Goal: Transaction & Acquisition: Purchase product/service

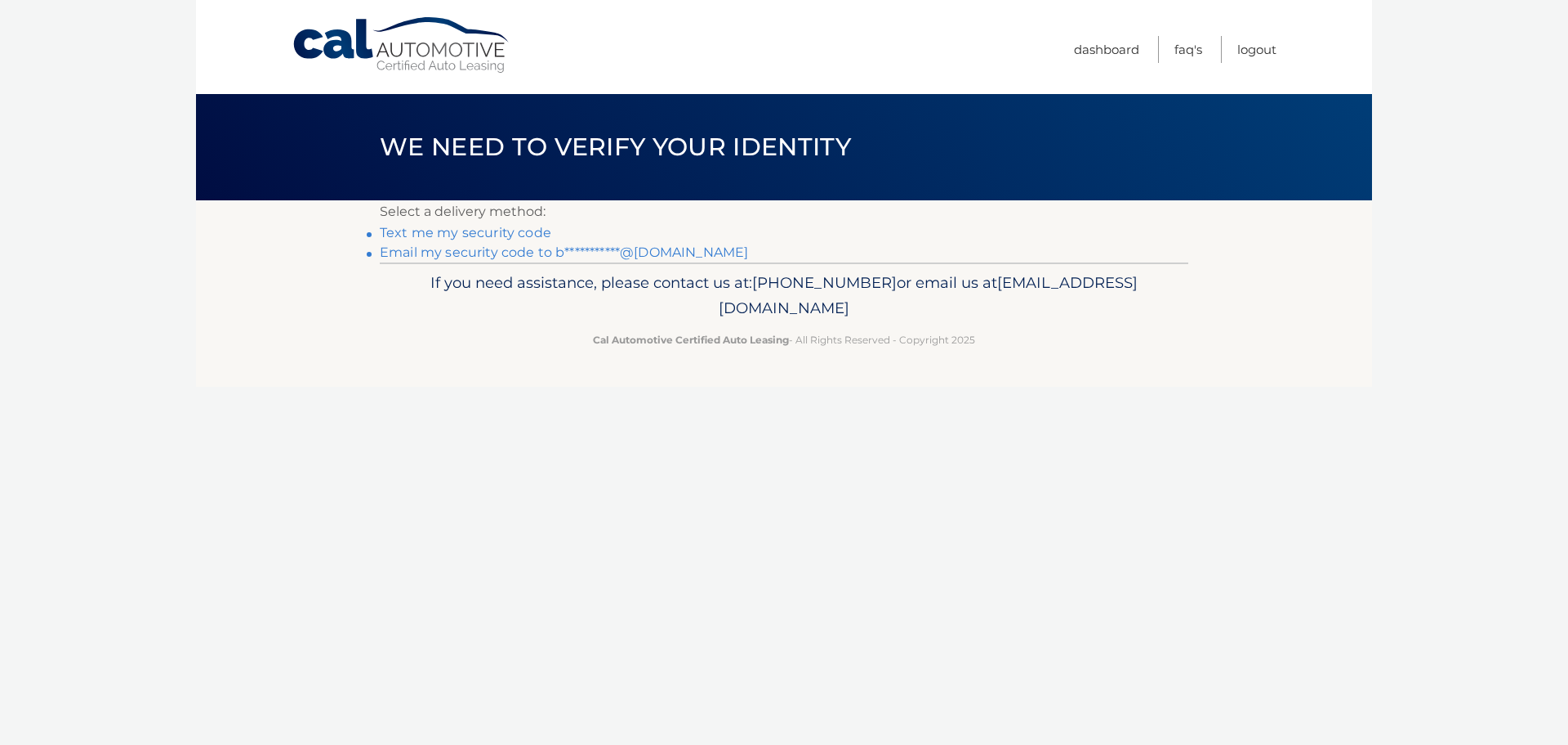
click at [467, 253] on link "**********" at bounding box center [564, 252] width 369 height 16
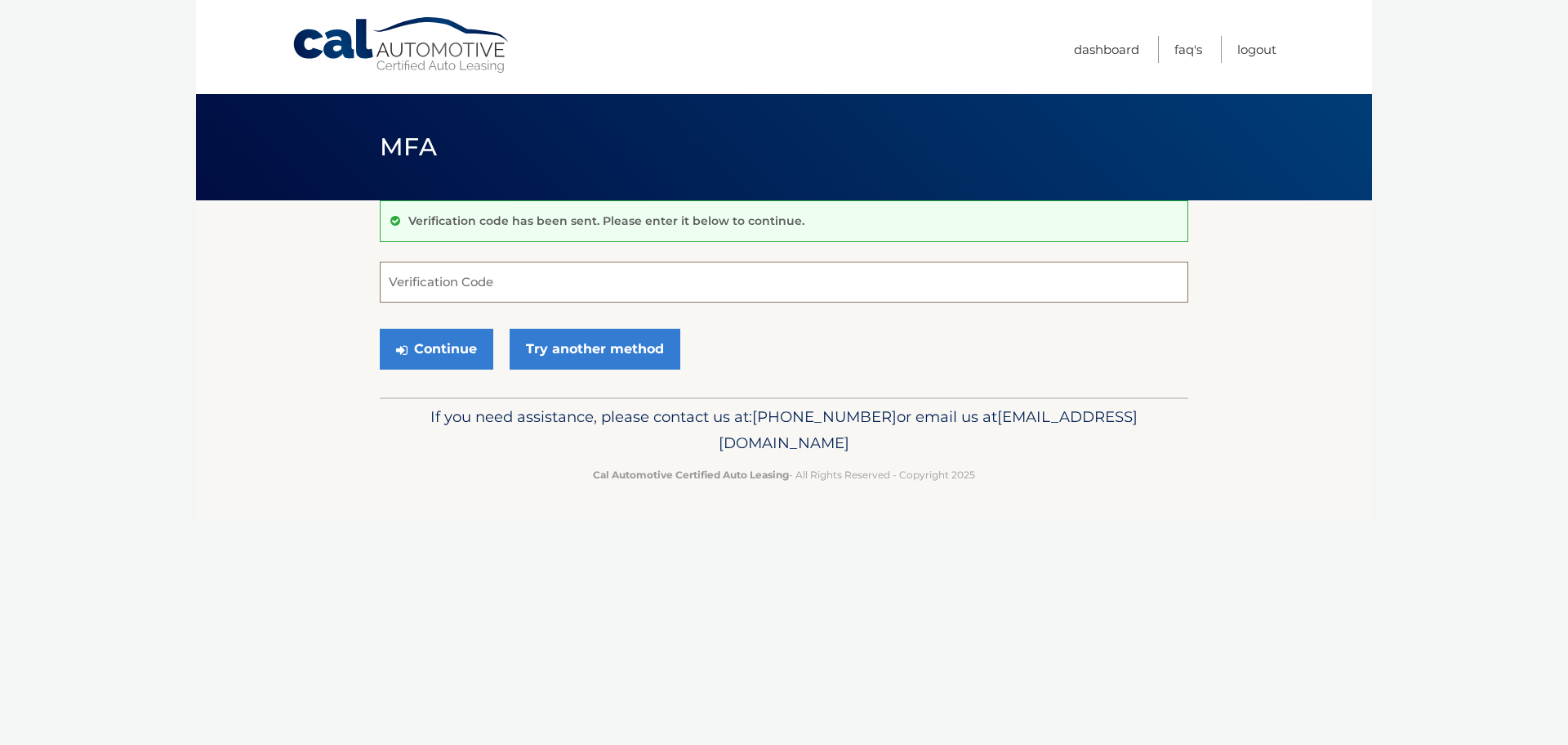
click at [468, 284] on input "Verification Code" at bounding box center [784, 282] width 808 height 41
type input "157476"
click at [449, 350] on button "Continue" at bounding box center [437, 349] width 114 height 41
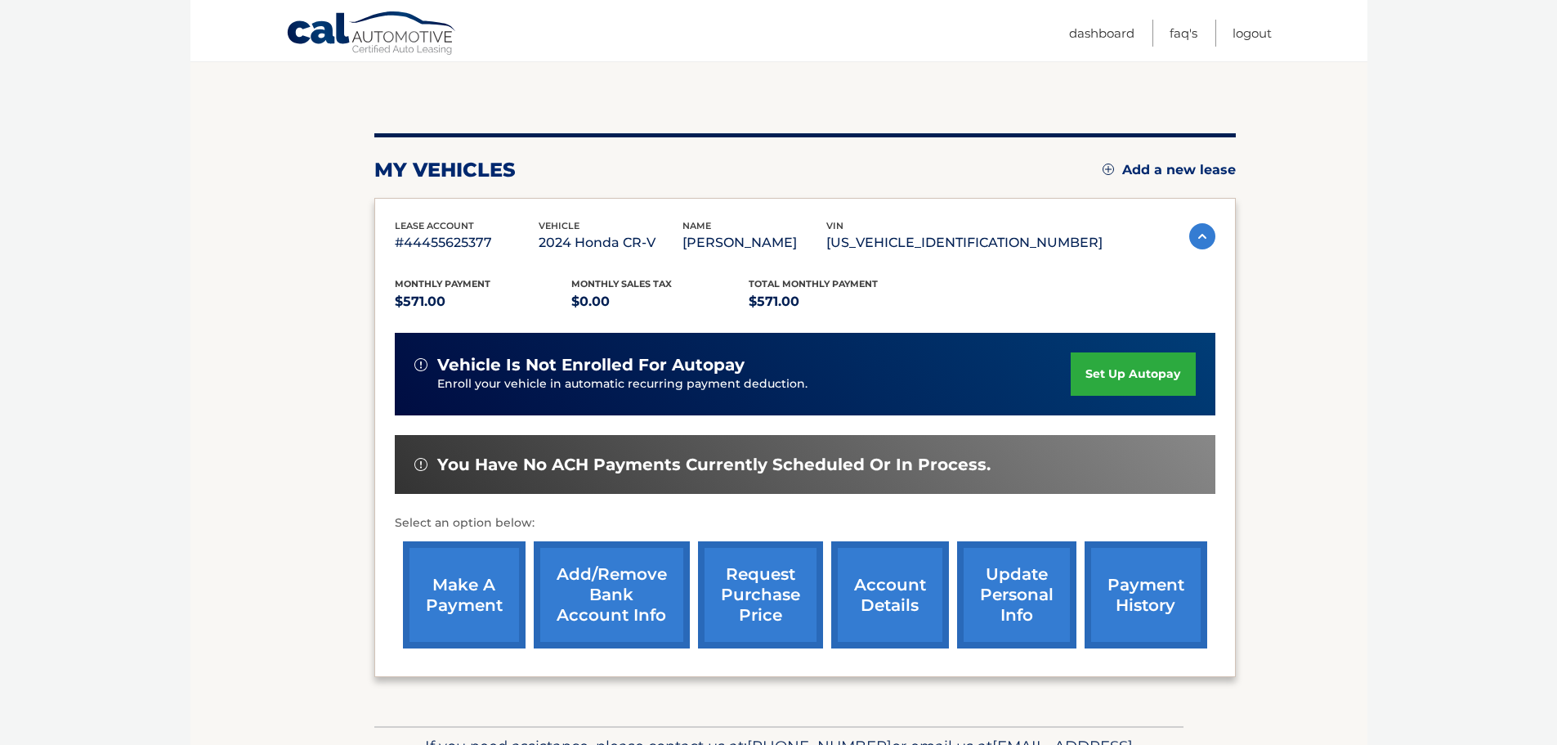
scroll to position [163, 0]
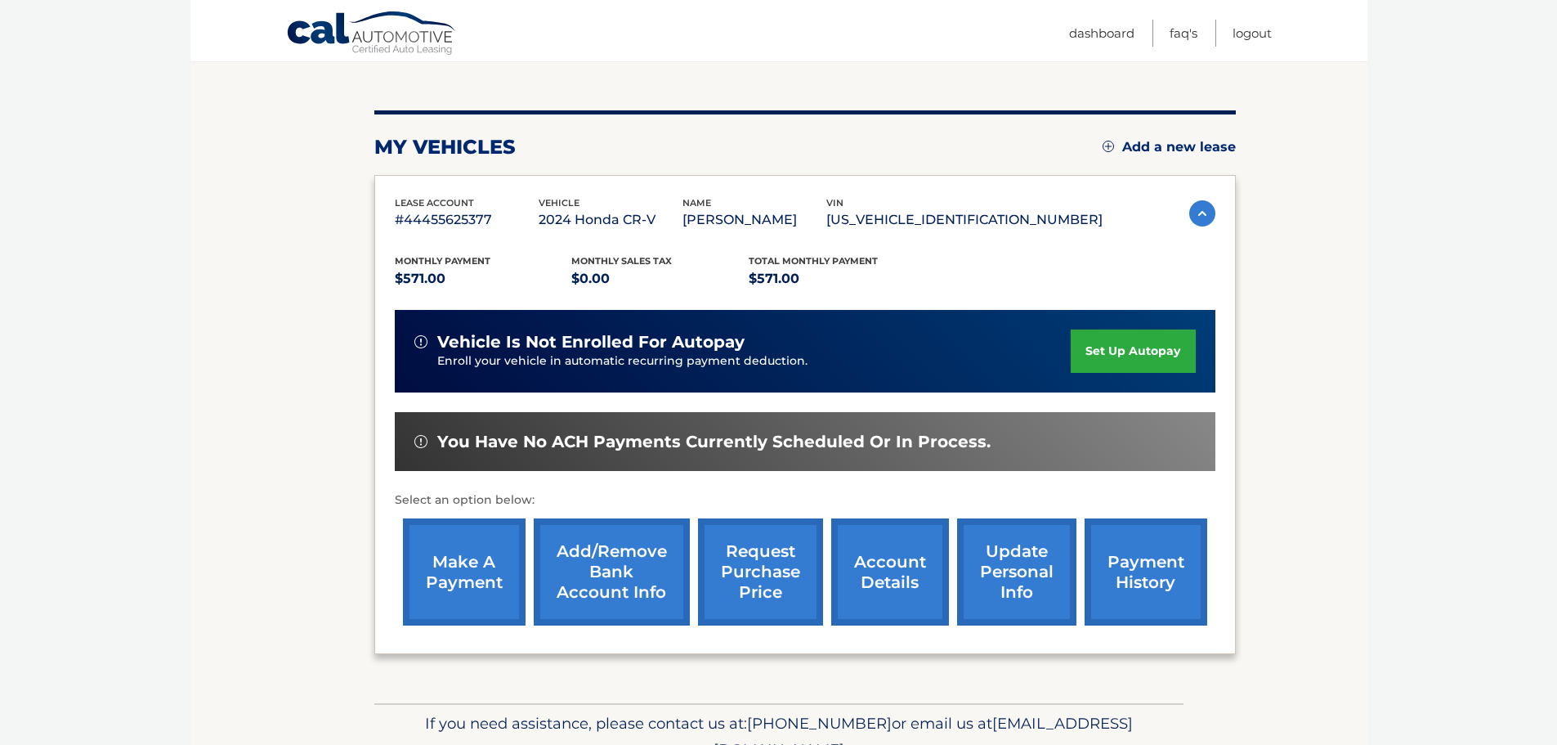
click at [431, 564] on link "make a payment" at bounding box center [464, 571] width 123 height 107
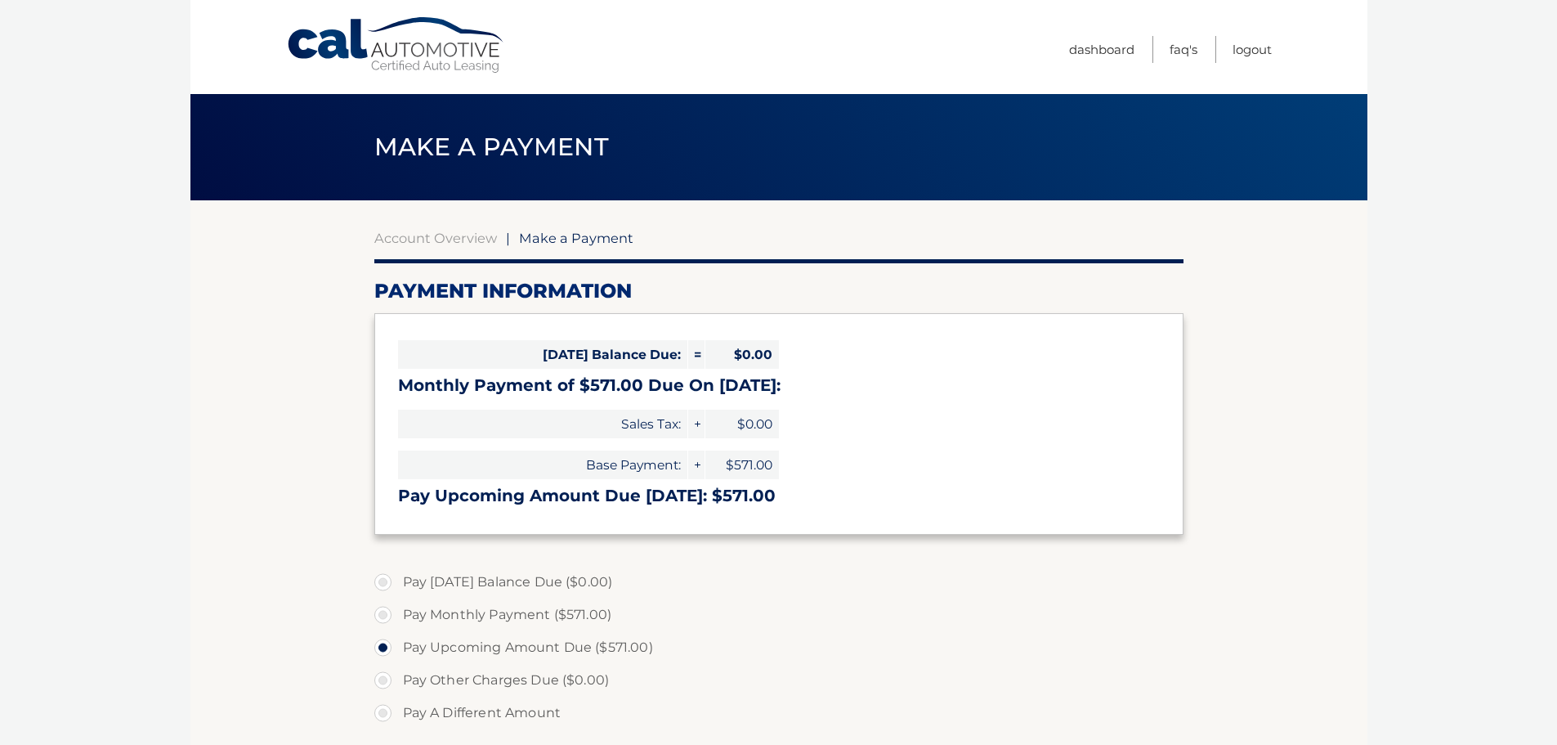
select select "NGY5MDdkMjYtYzZlOC00NjZmLWJhNjktMjg1NDQyNzZlYTRl"
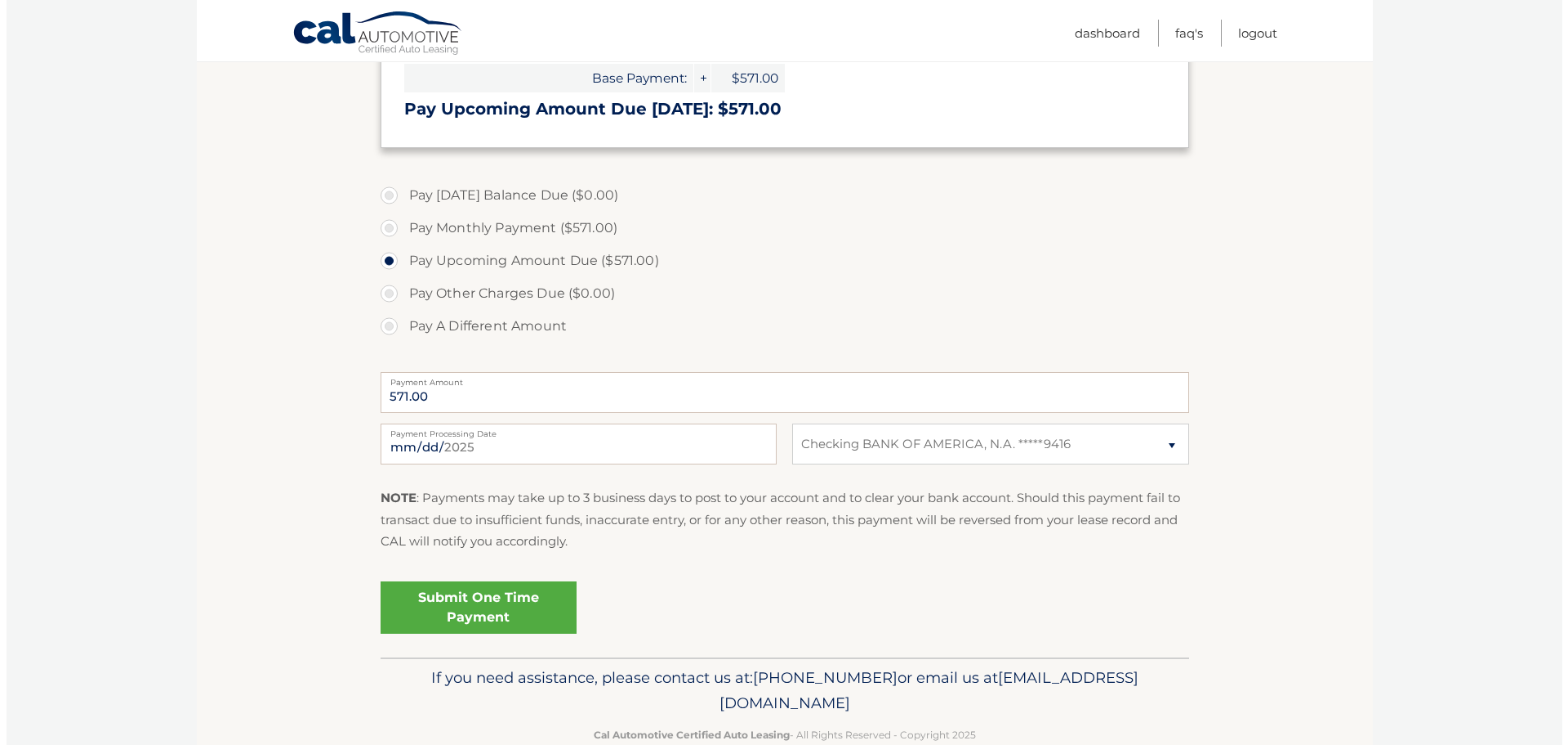
scroll to position [409, 0]
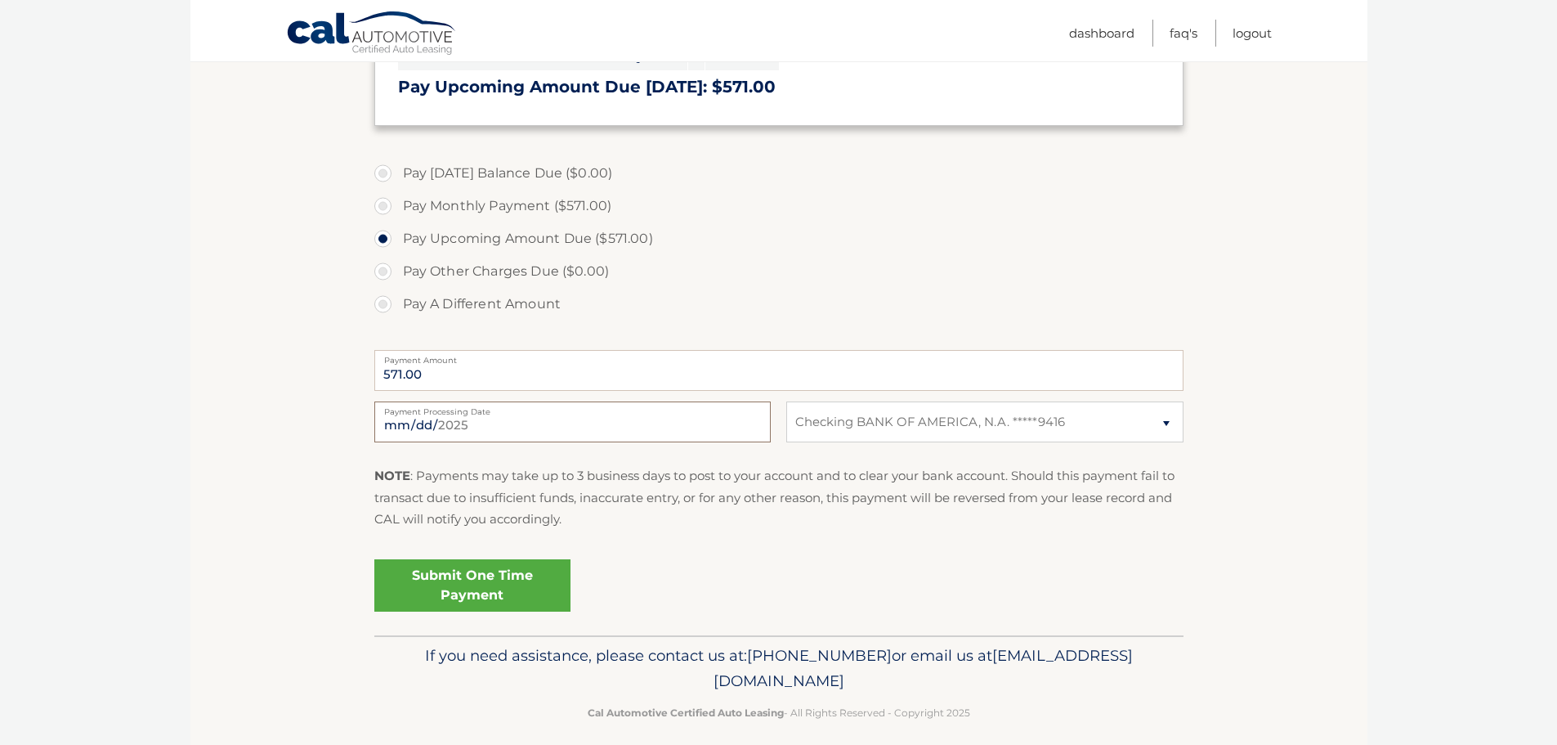
click at [490, 422] on input "2025-09-12" at bounding box center [572, 421] width 396 height 41
type input "2025-09-17"
click at [506, 566] on link "Submit One Time Payment" at bounding box center [472, 585] width 196 height 52
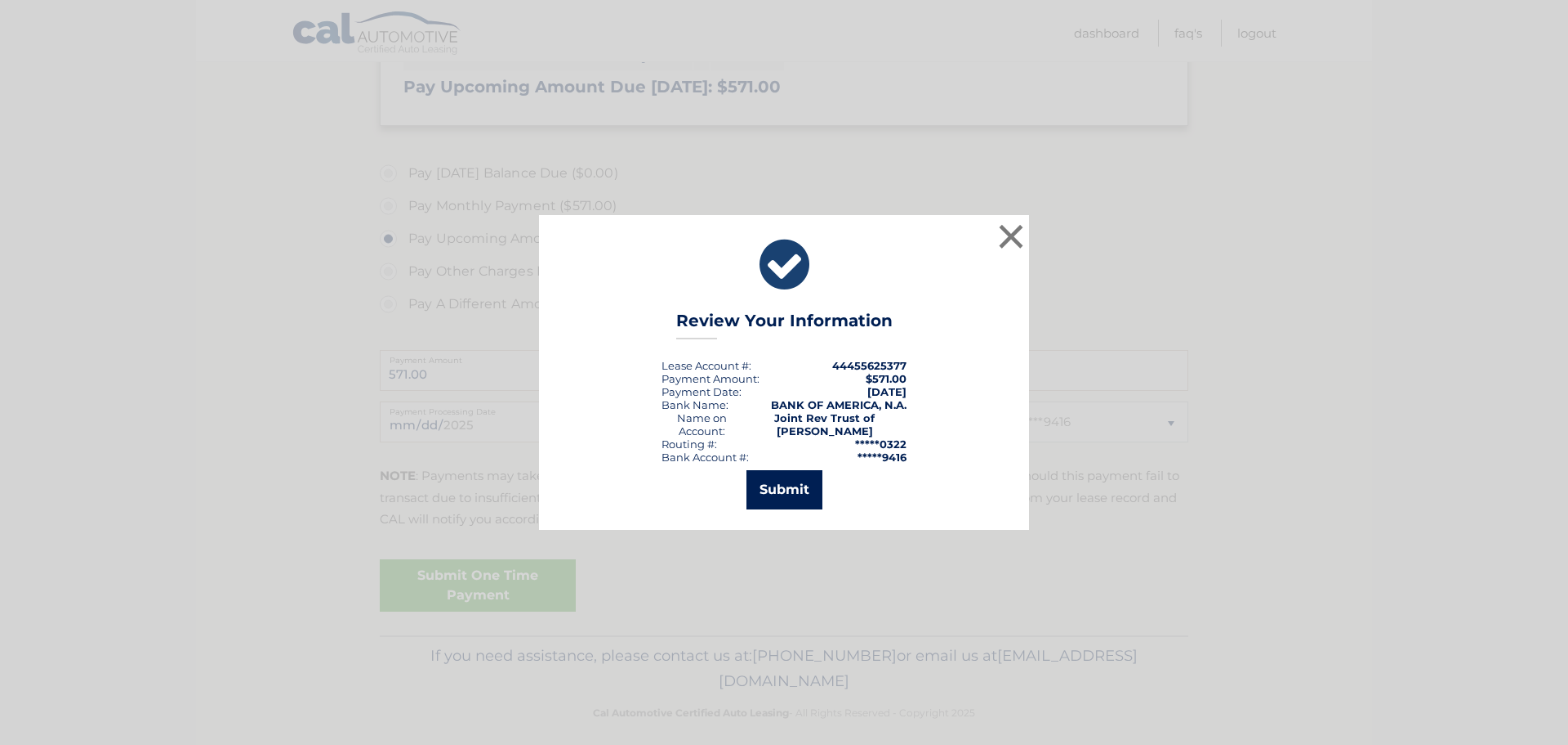
click at [788, 484] on button "Submit" at bounding box center [784, 489] width 76 height 39
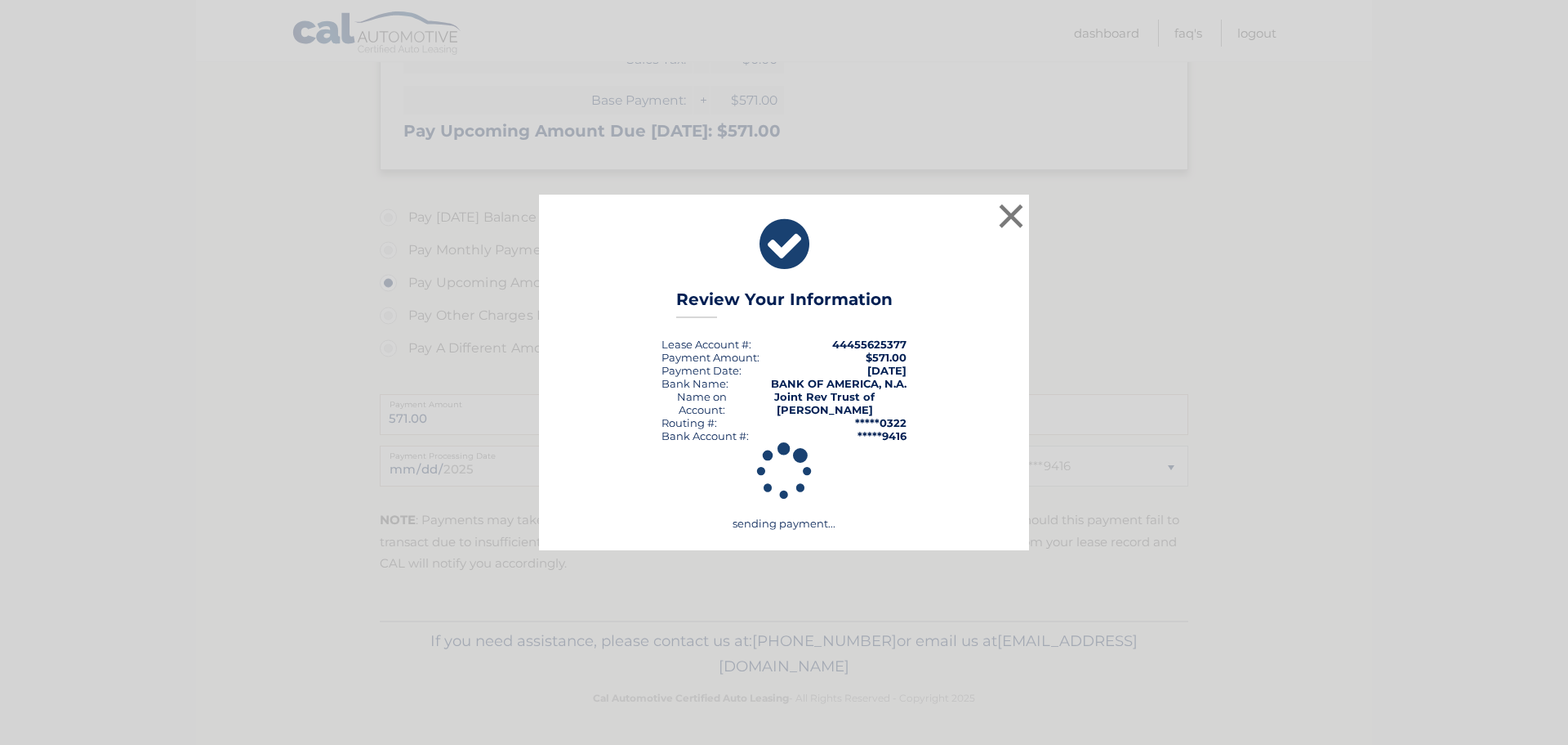
scroll to position [365, 0]
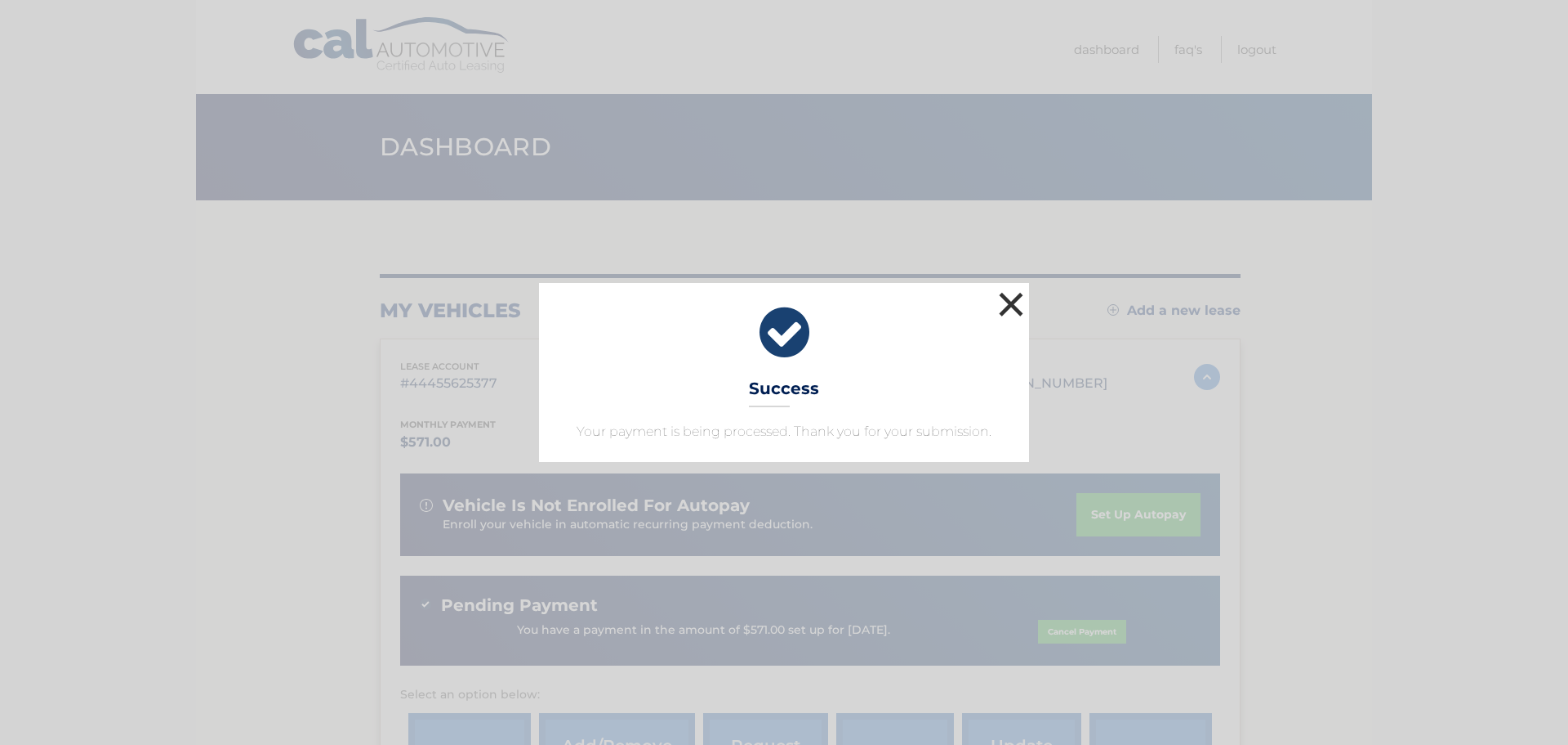
click at [1012, 302] on button "×" at bounding box center [1010, 304] width 33 height 33
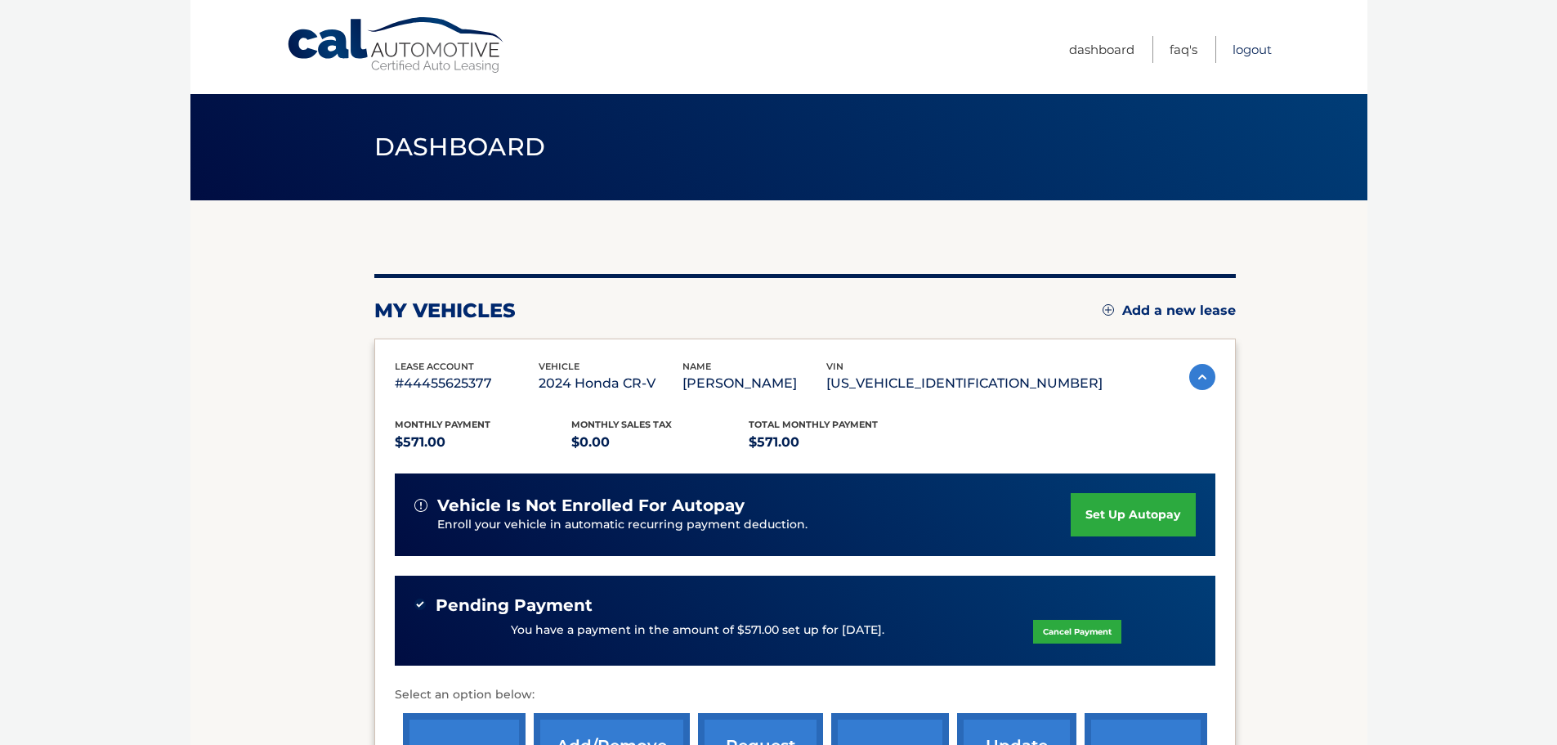
click at [1241, 52] on link "Logout" at bounding box center [1251, 49] width 39 height 27
